Goal: Find specific page/section: Find specific page/section

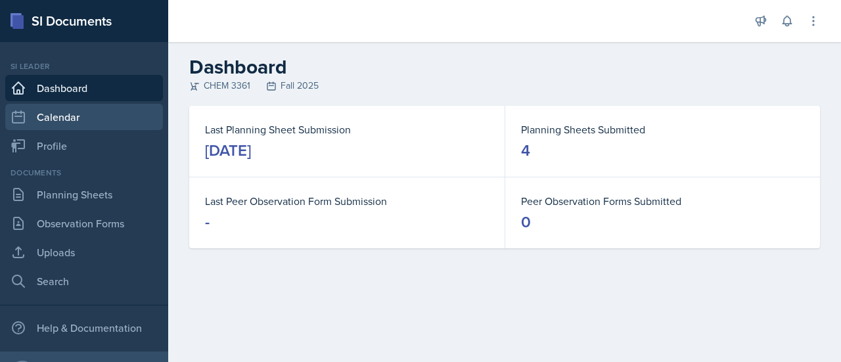
click at [99, 118] on link "Calendar" at bounding box center [84, 117] width 158 height 26
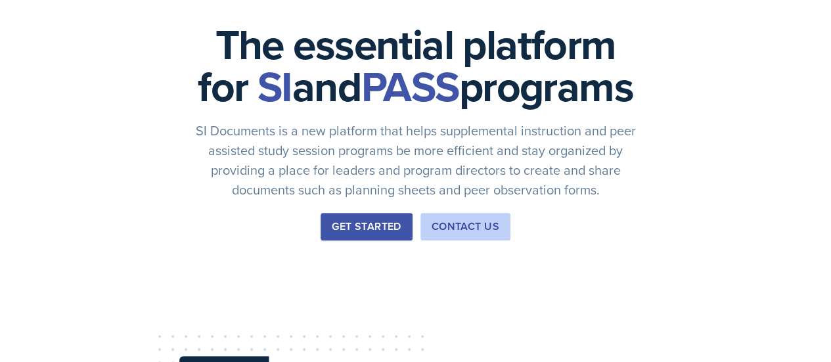
scroll to position [120, 0]
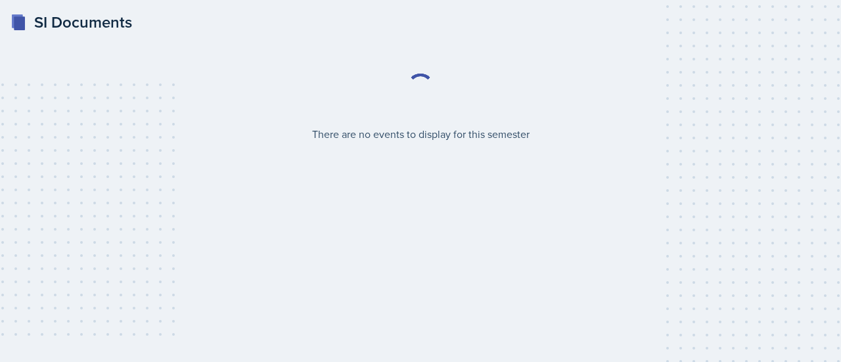
select select "2bed604d-1099-4043-b1bc-2365e8740244"
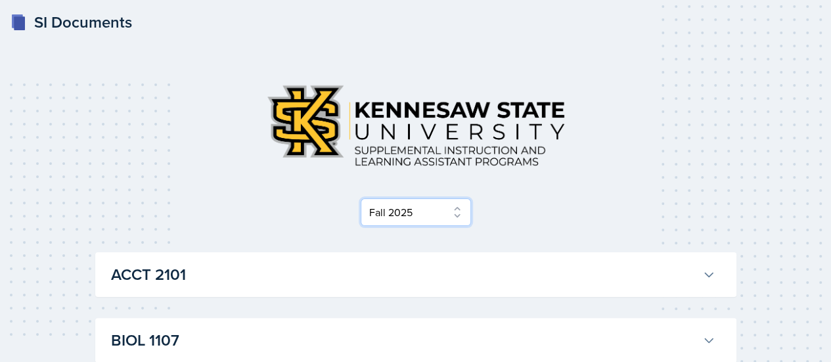
click at [428, 208] on select "Select Semester Fall 2025 Summer 2025 Spring 2025 Fall 2024 Summer 2024 Spring …" at bounding box center [416, 212] width 110 height 28
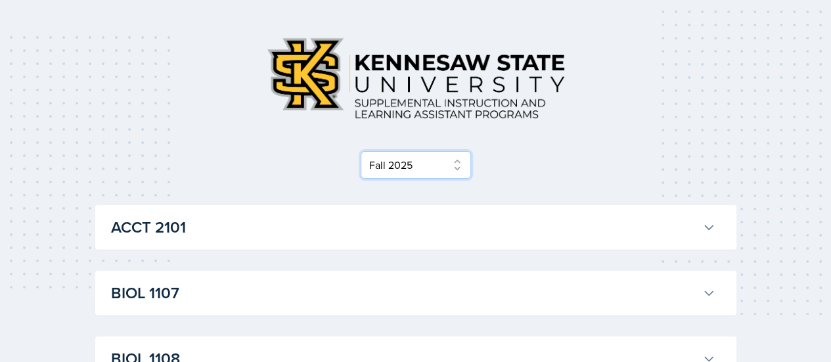
scroll to position [54, 0]
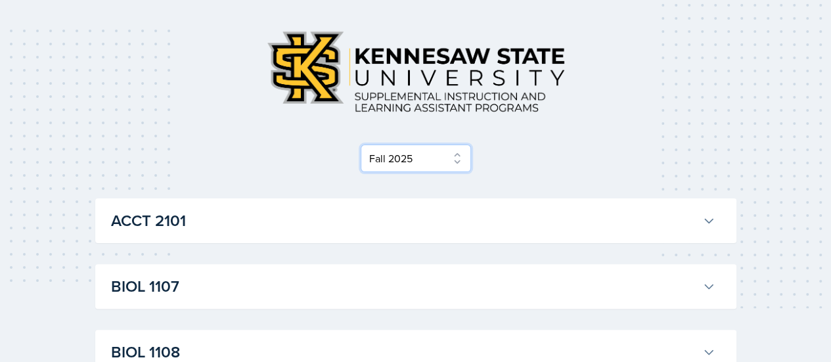
click at [414, 156] on select "Select Semester Fall 2025 Summer 2025 Spring 2025 Fall 2024 Summer 2024 Spring …" at bounding box center [416, 158] width 110 height 28
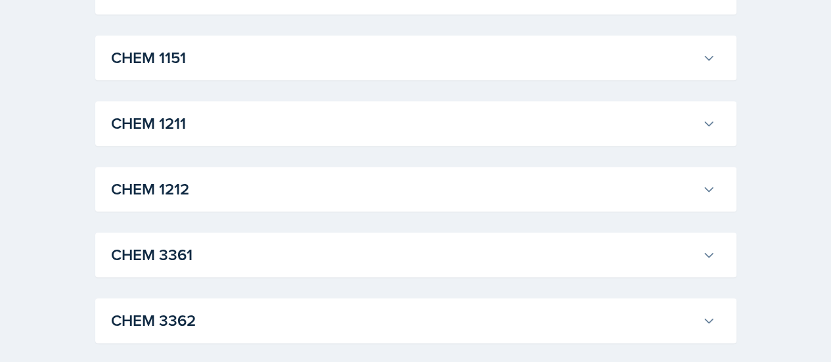
scroll to position [613, 0]
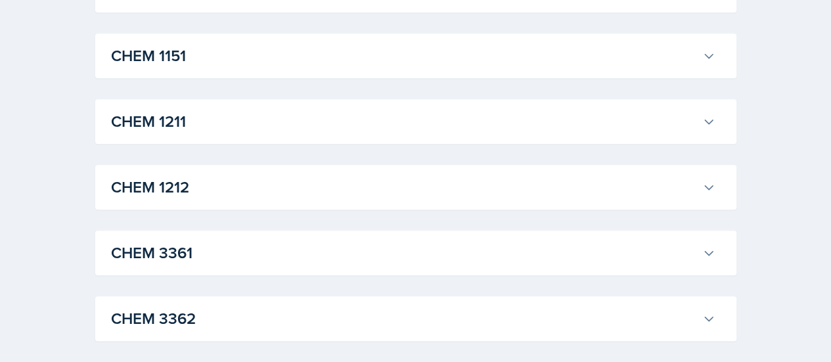
click at [322, 186] on h3 "CHEM 1212" at bounding box center [404, 187] width 586 height 24
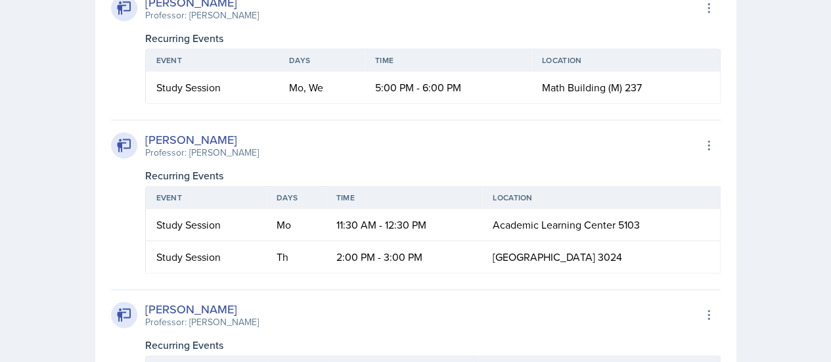
scroll to position [723, 0]
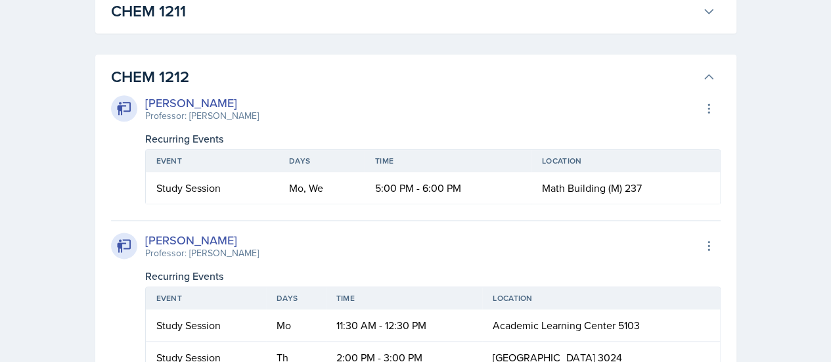
click at [374, 66] on h3 "CHEM 1212" at bounding box center [404, 77] width 586 height 24
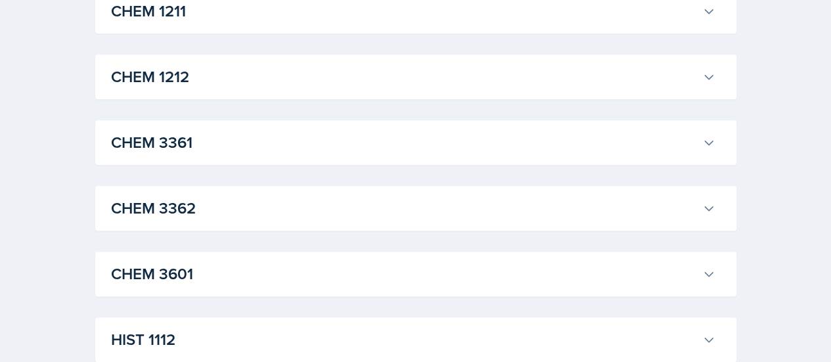
click at [407, 133] on h3 "CHEM 3361" at bounding box center [404, 143] width 586 height 24
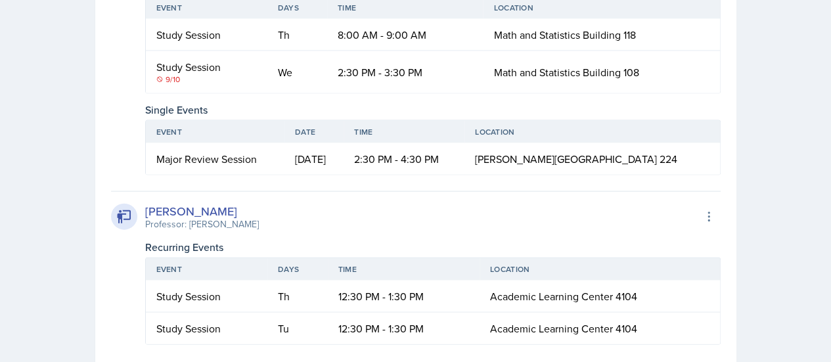
scroll to position [1363, 0]
click at [162, 76] on icon at bounding box center [159, 79] width 7 height 7
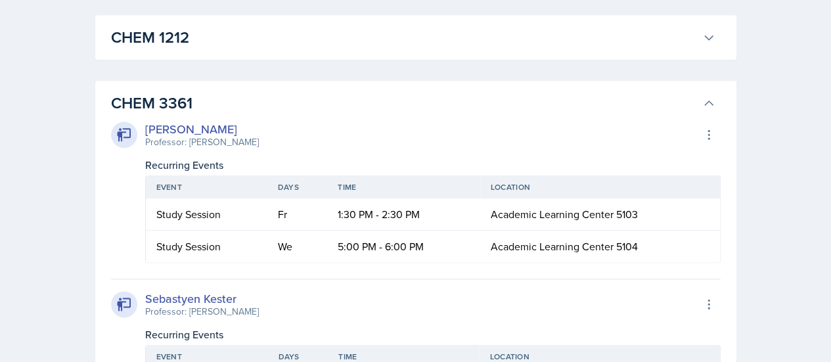
scroll to position [764, 0]
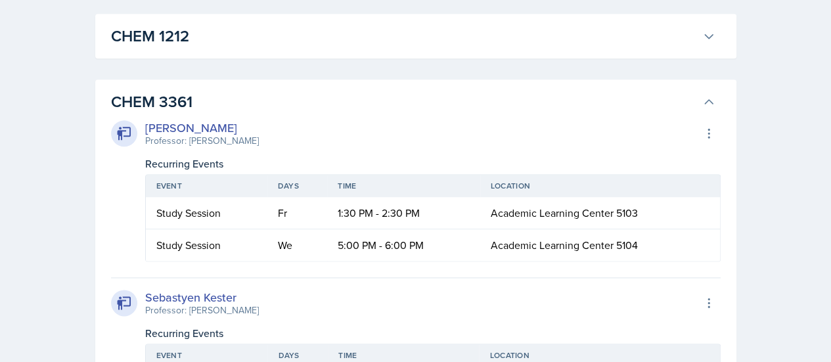
click at [294, 90] on h3 "CHEM 3361" at bounding box center [404, 102] width 586 height 24
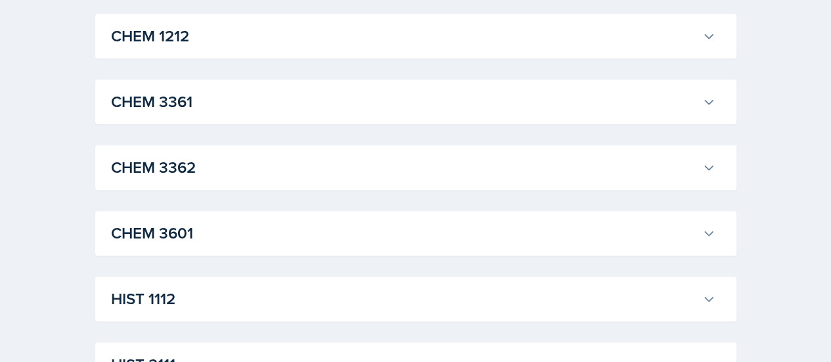
click at [321, 49] on div "CHEM 1212 [PERSON_NAME] Professor: [PERSON_NAME] Export to Google Calendar Recu…" at bounding box center [415, 36] width 641 height 45
click at [326, 32] on h3 "CHEM 1212" at bounding box center [404, 36] width 586 height 24
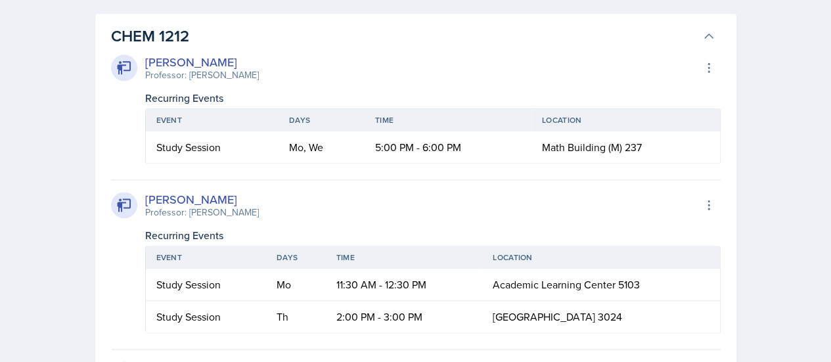
click at [326, 32] on h3 "CHEM 1212" at bounding box center [404, 36] width 586 height 24
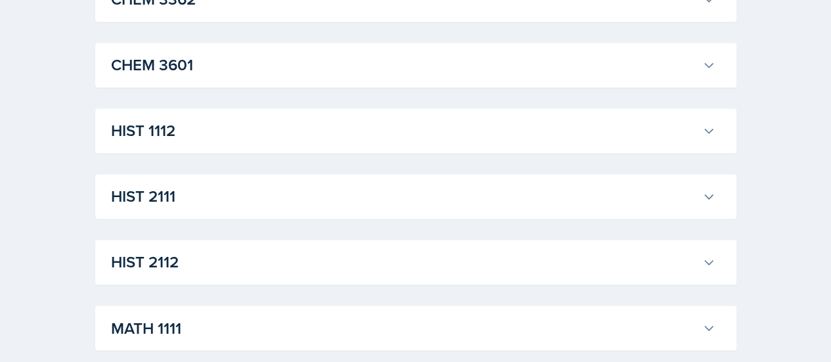
scroll to position [950, 0]
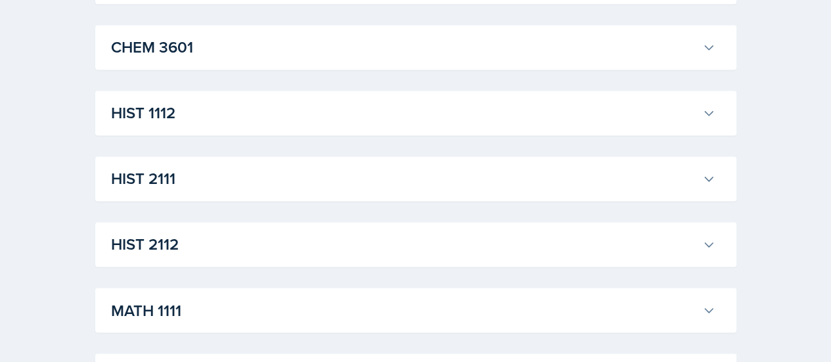
click at [271, 46] on h3 "CHEM 3601" at bounding box center [404, 47] width 586 height 24
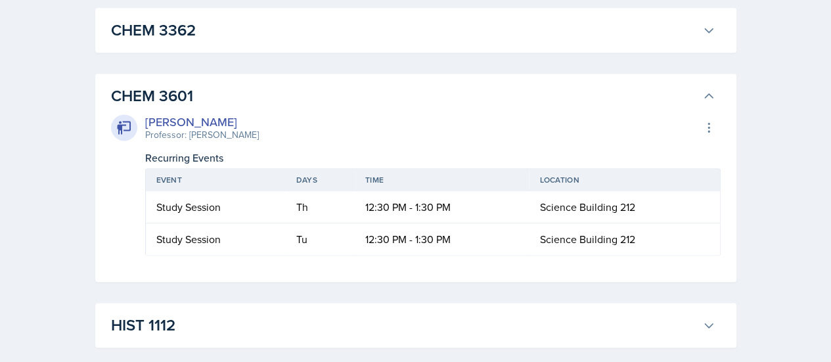
scroll to position [902, 0]
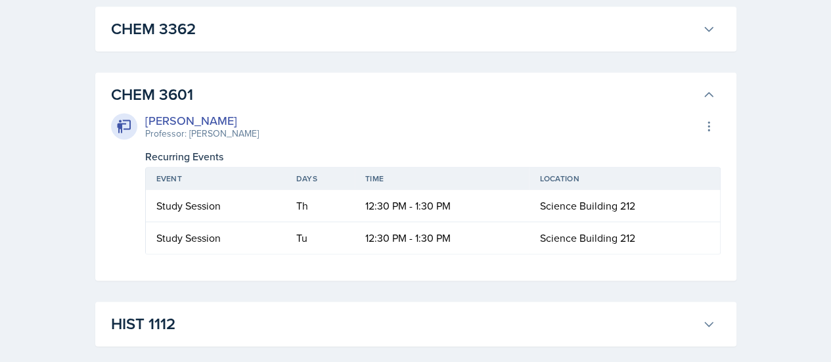
click at [299, 97] on h3 "CHEM 3601" at bounding box center [404, 95] width 586 height 24
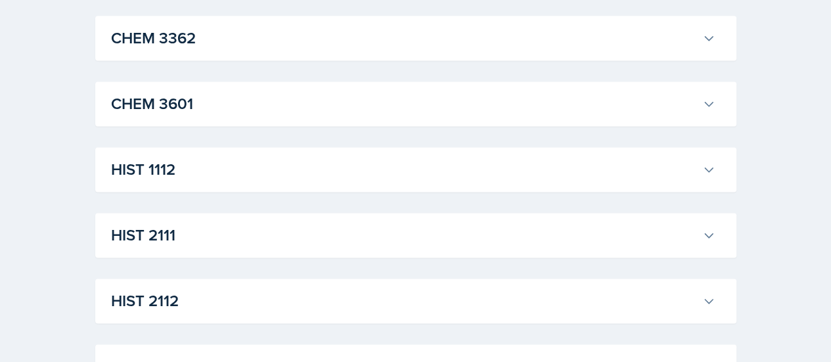
scroll to position [841, 0]
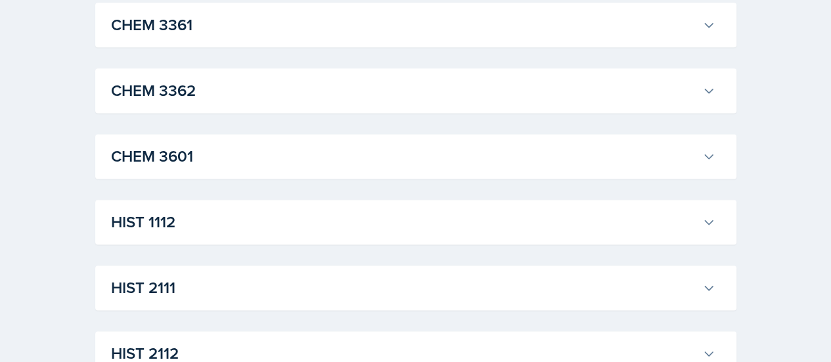
click at [299, 80] on h3 "CHEM 3362" at bounding box center [404, 91] width 586 height 24
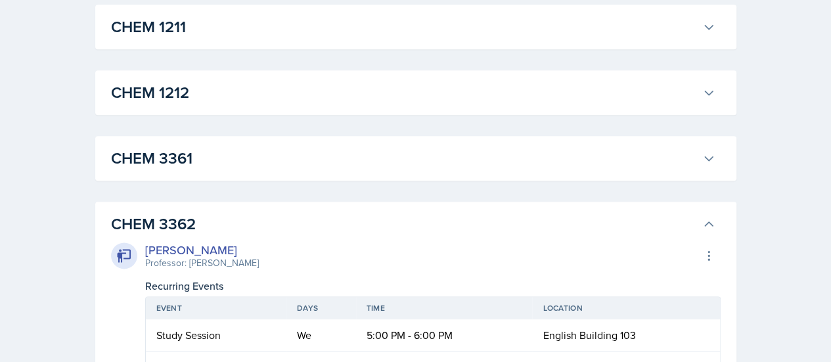
scroll to position [717, 0]
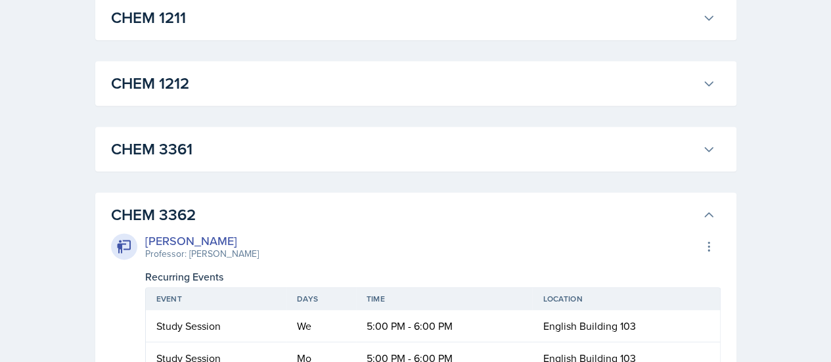
click at [315, 154] on h3 "CHEM 3361" at bounding box center [404, 149] width 586 height 24
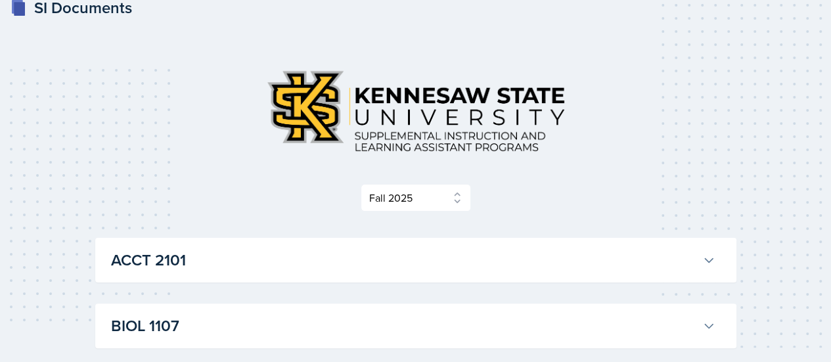
scroll to position [0, 0]
